Goal: Task Accomplishment & Management: Complete application form

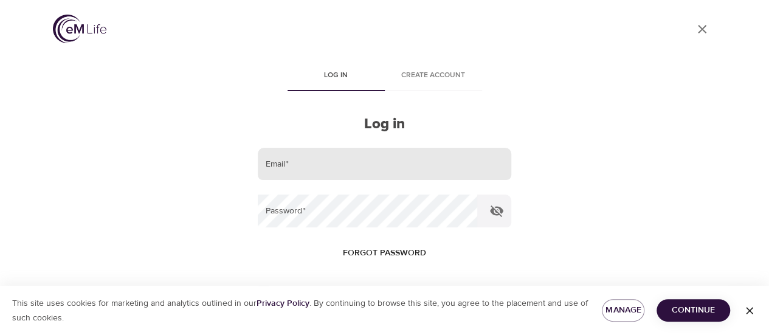
click at [354, 167] on input "email" at bounding box center [384, 164] width 253 height 33
type input "X.LIU@BANKLIFE.COM"
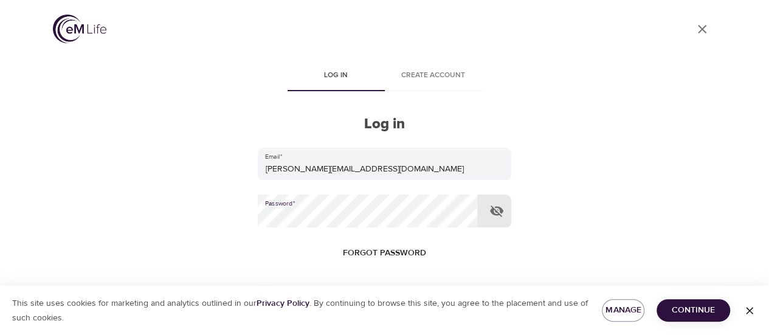
click at [355, 319] on button "Log in" at bounding box center [385, 332] width 60 height 26
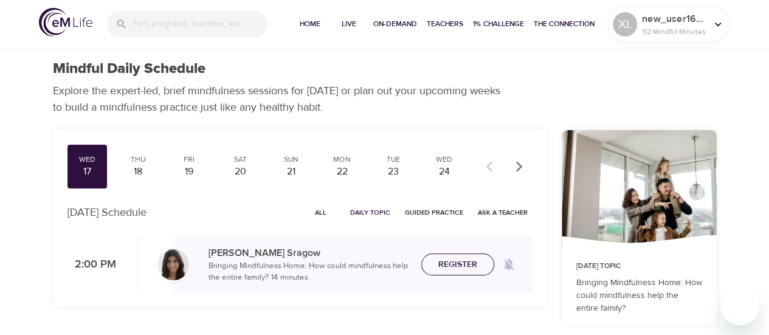
click at [447, 256] on button "Register" at bounding box center [457, 265] width 73 height 22
